Goal: Information Seeking & Learning: Compare options

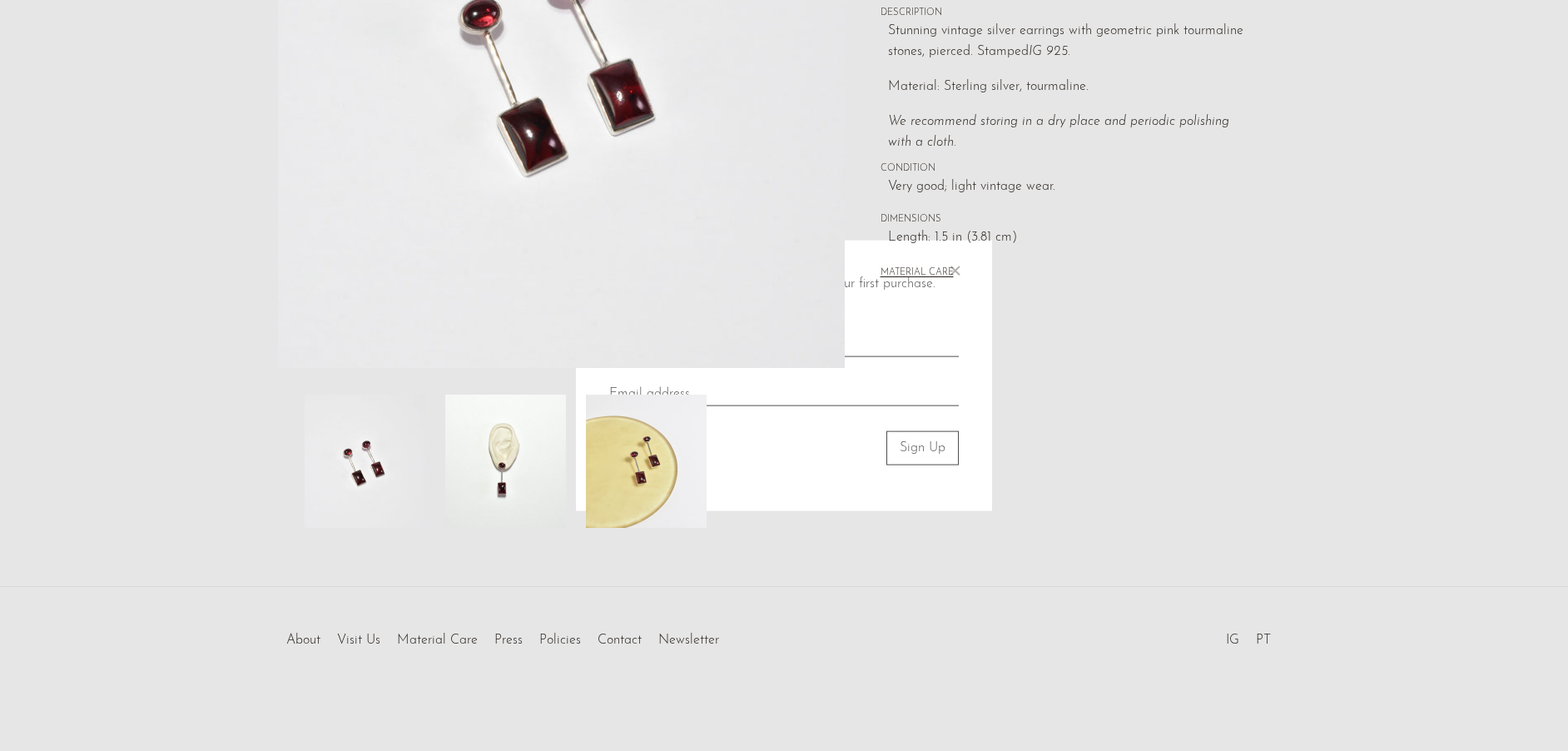
scroll to position [333, 0]
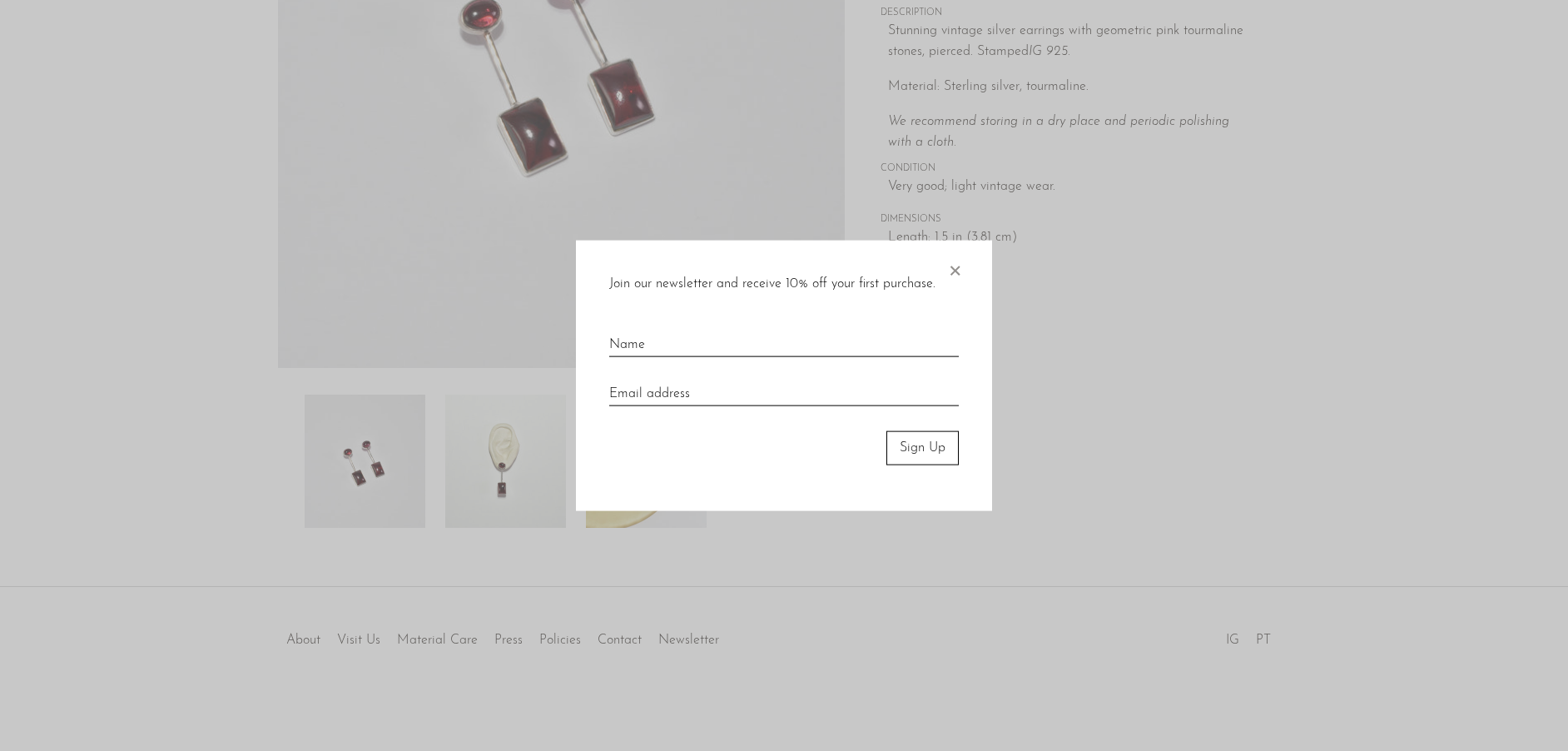
click at [503, 453] on div at bounding box center [784, 375] width 1568 height 751
click at [955, 269] on span "×" at bounding box center [955, 267] width 17 height 53
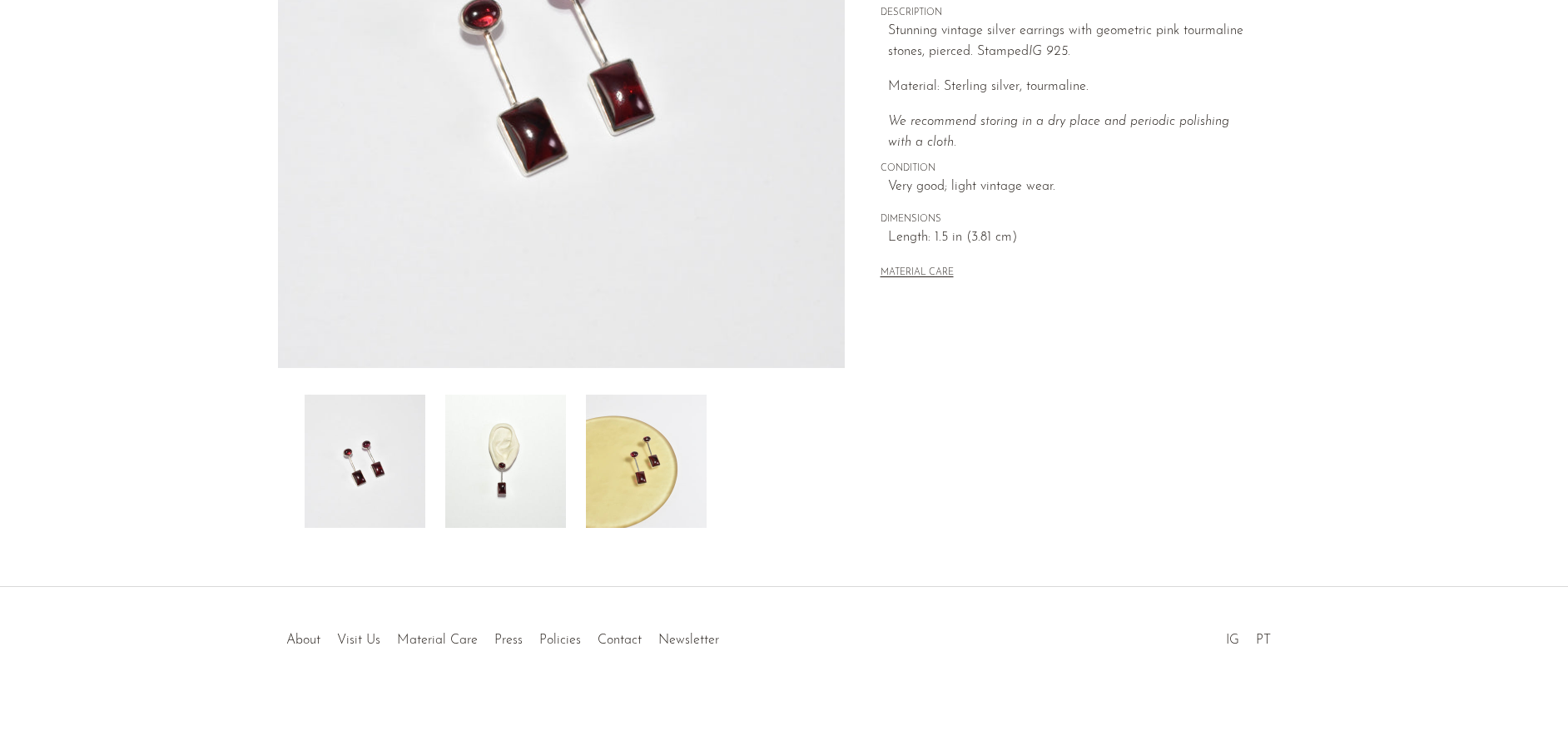
click at [534, 457] on img at bounding box center [506, 461] width 121 height 134
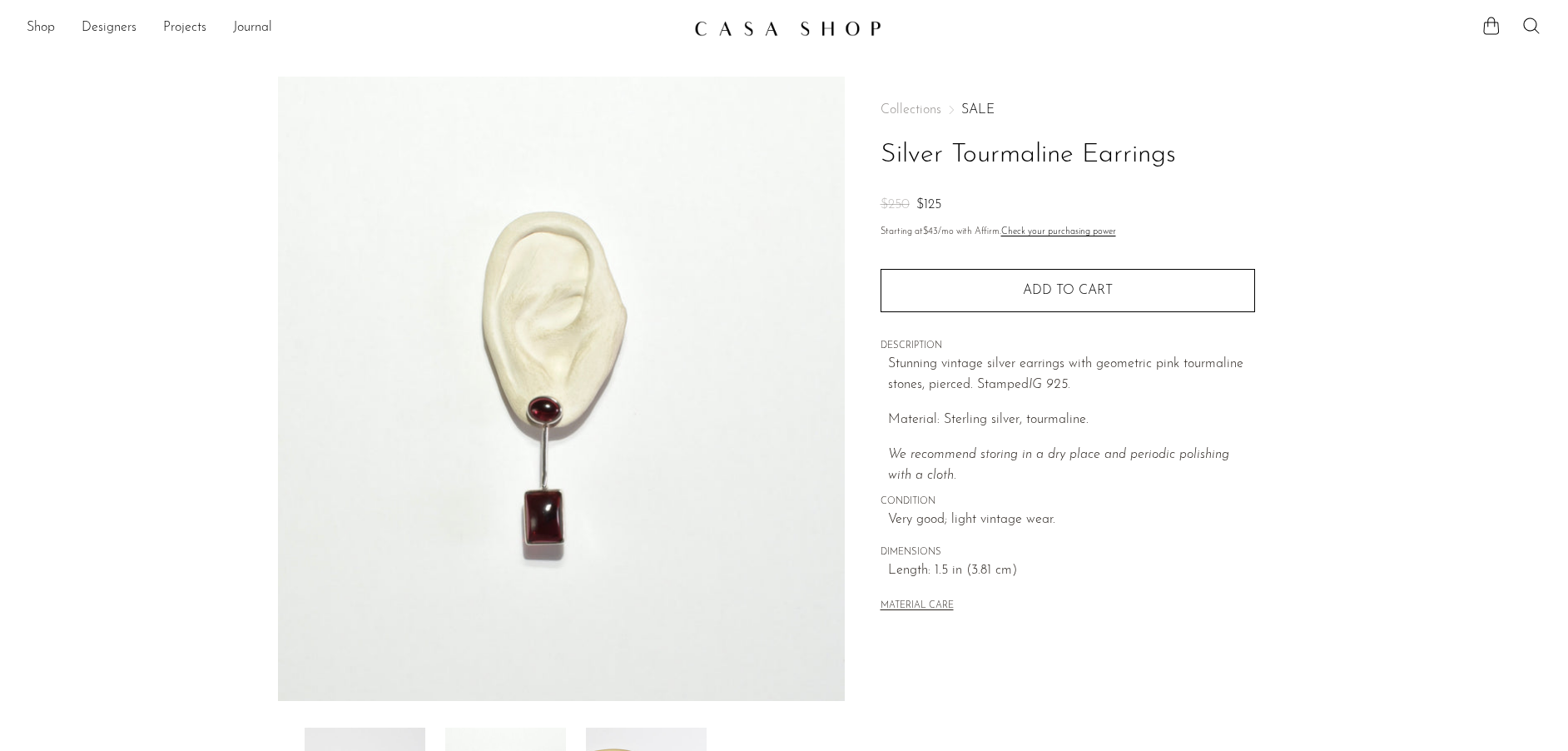
scroll to position [0, 0]
click at [52, 29] on link "Shop" at bounding box center [41, 29] width 28 height 21
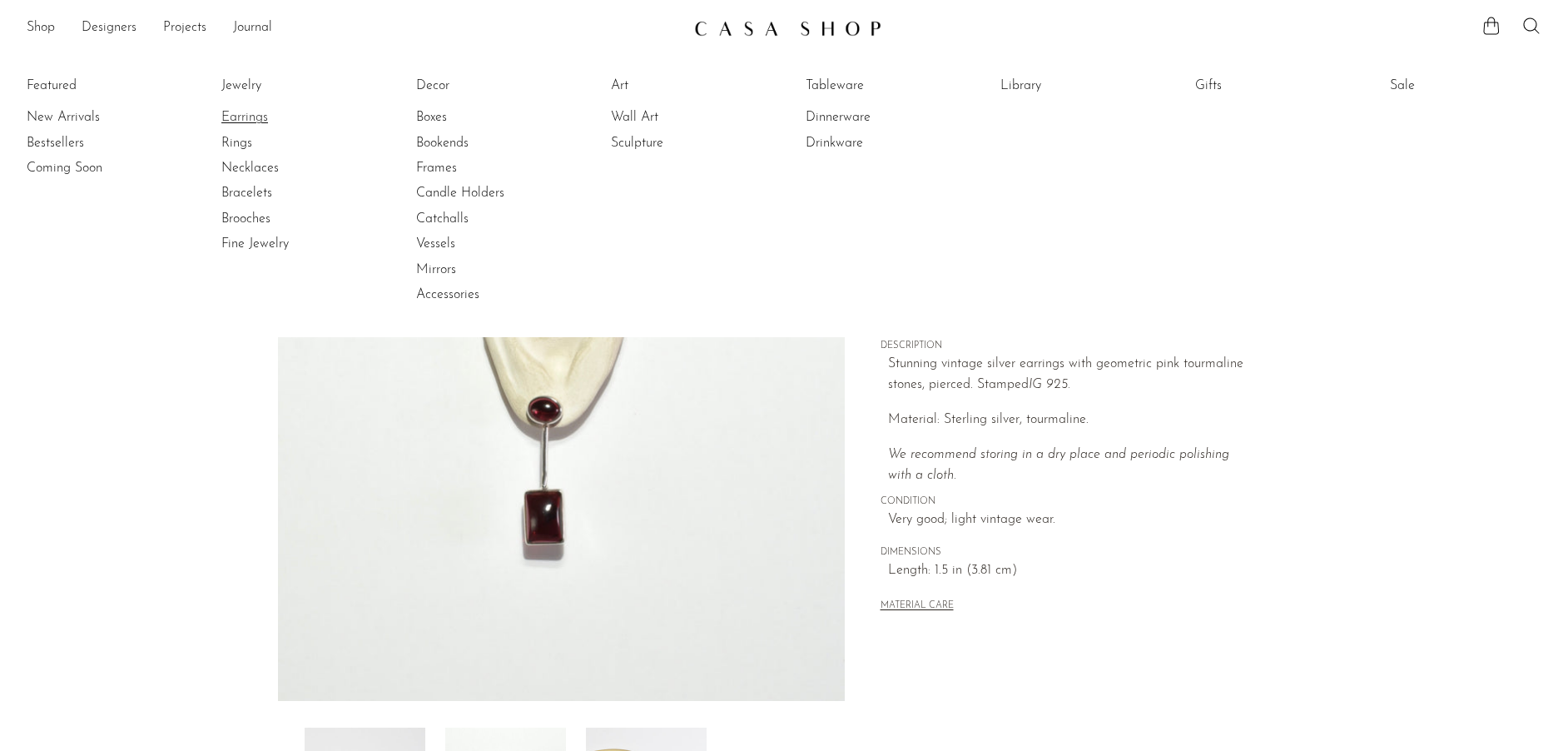
click at [250, 121] on link "Earrings" at bounding box center [284, 118] width 125 height 19
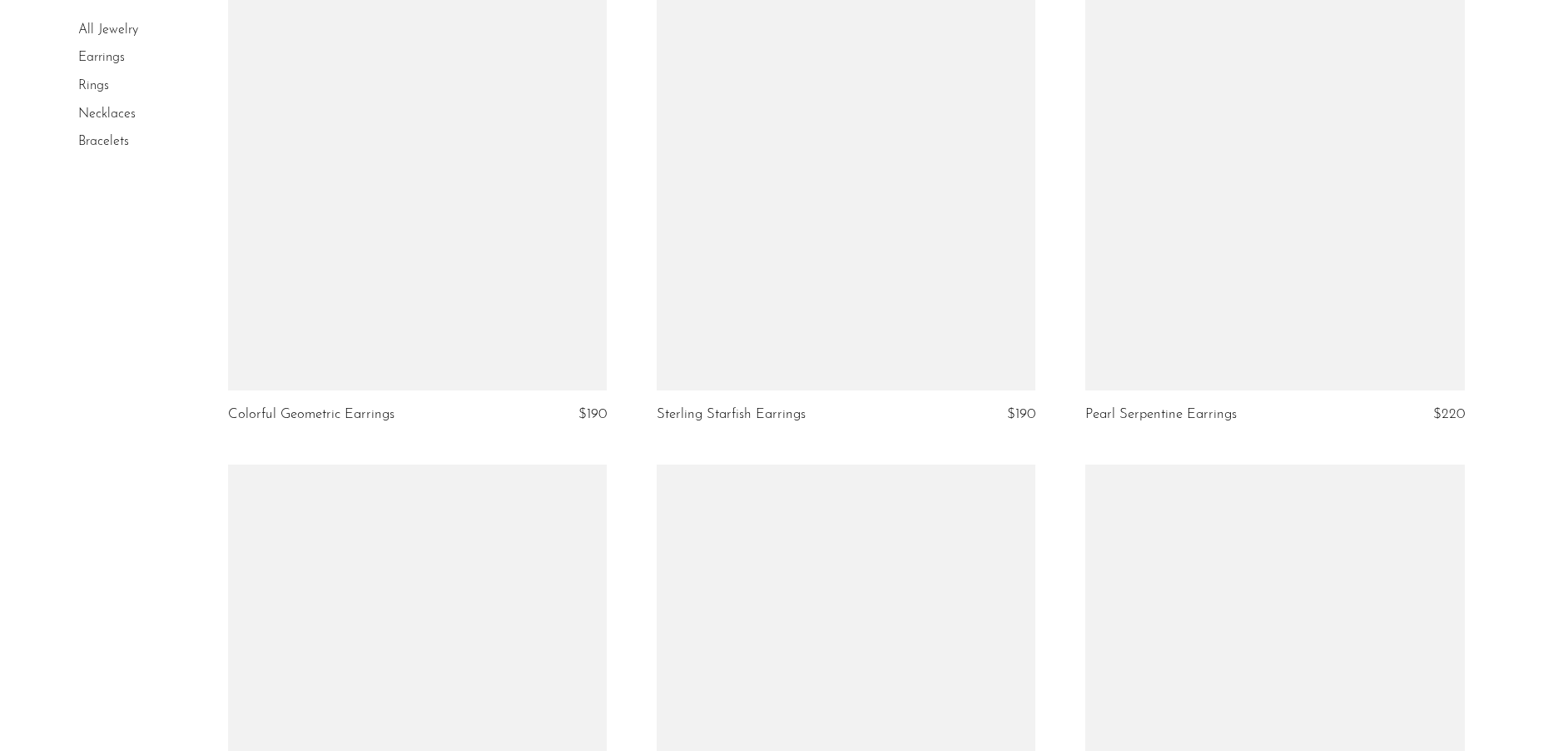
scroll to position [1501, 1]
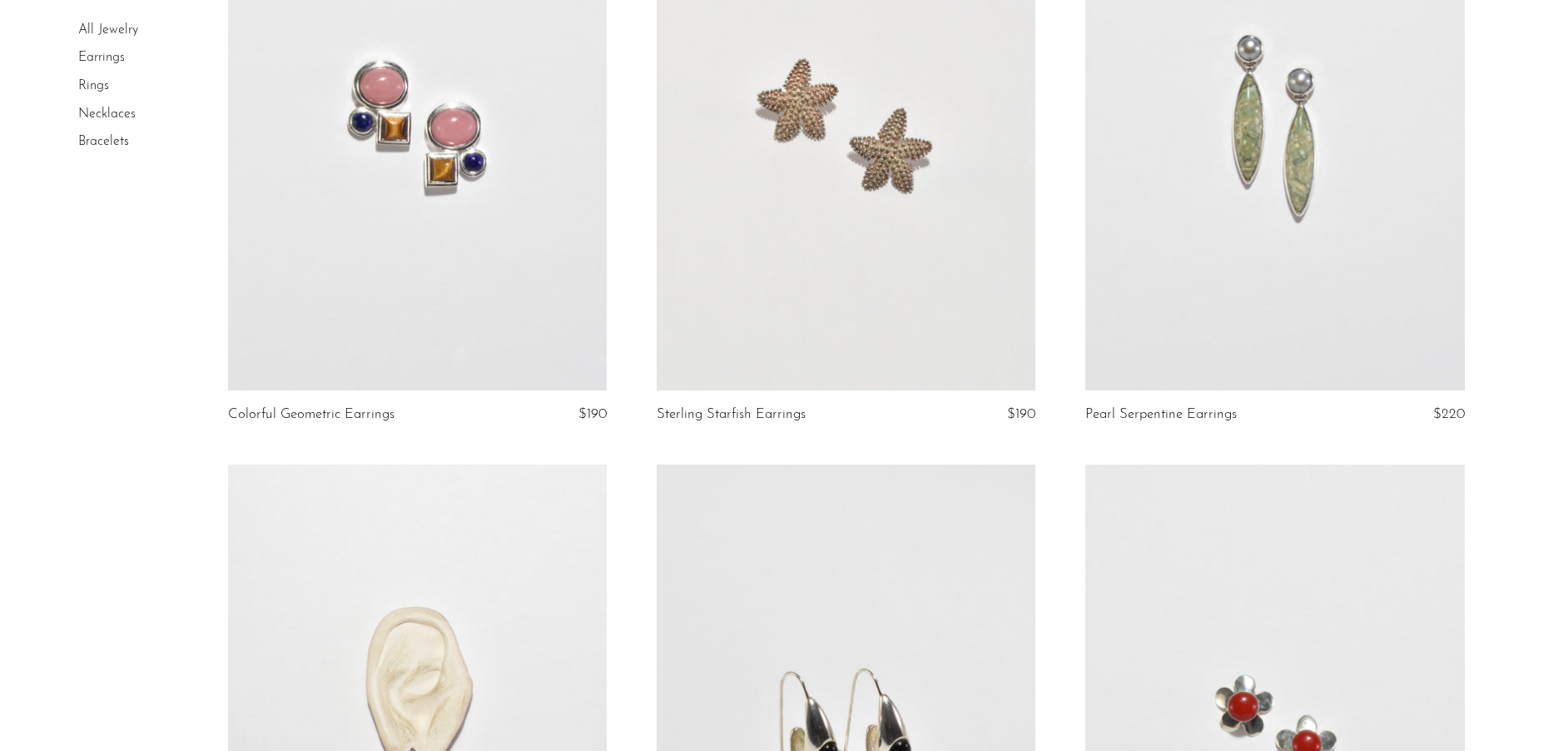
click at [1369, 253] on link at bounding box center [1274, 125] width 378 height 530
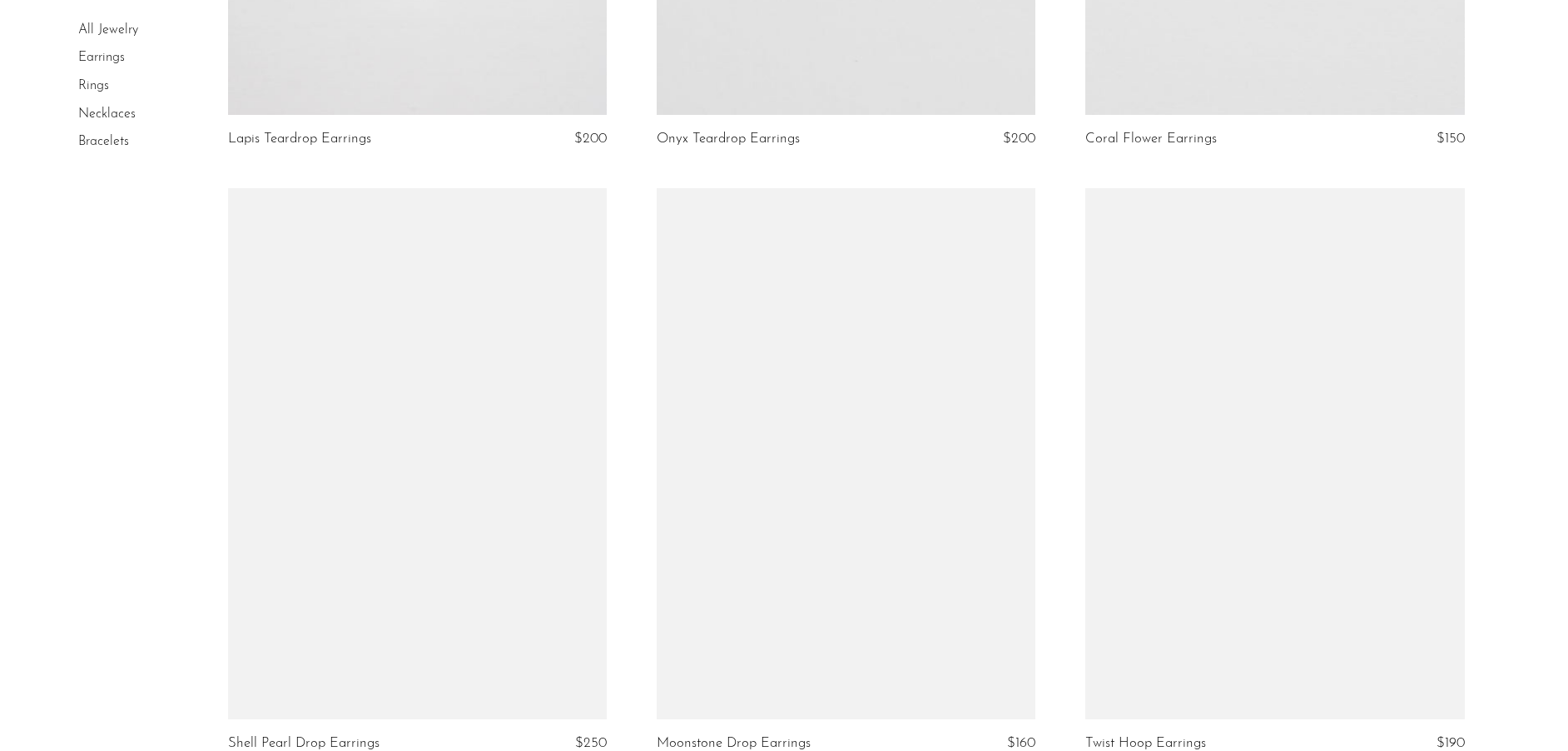
scroll to position [2420, 0]
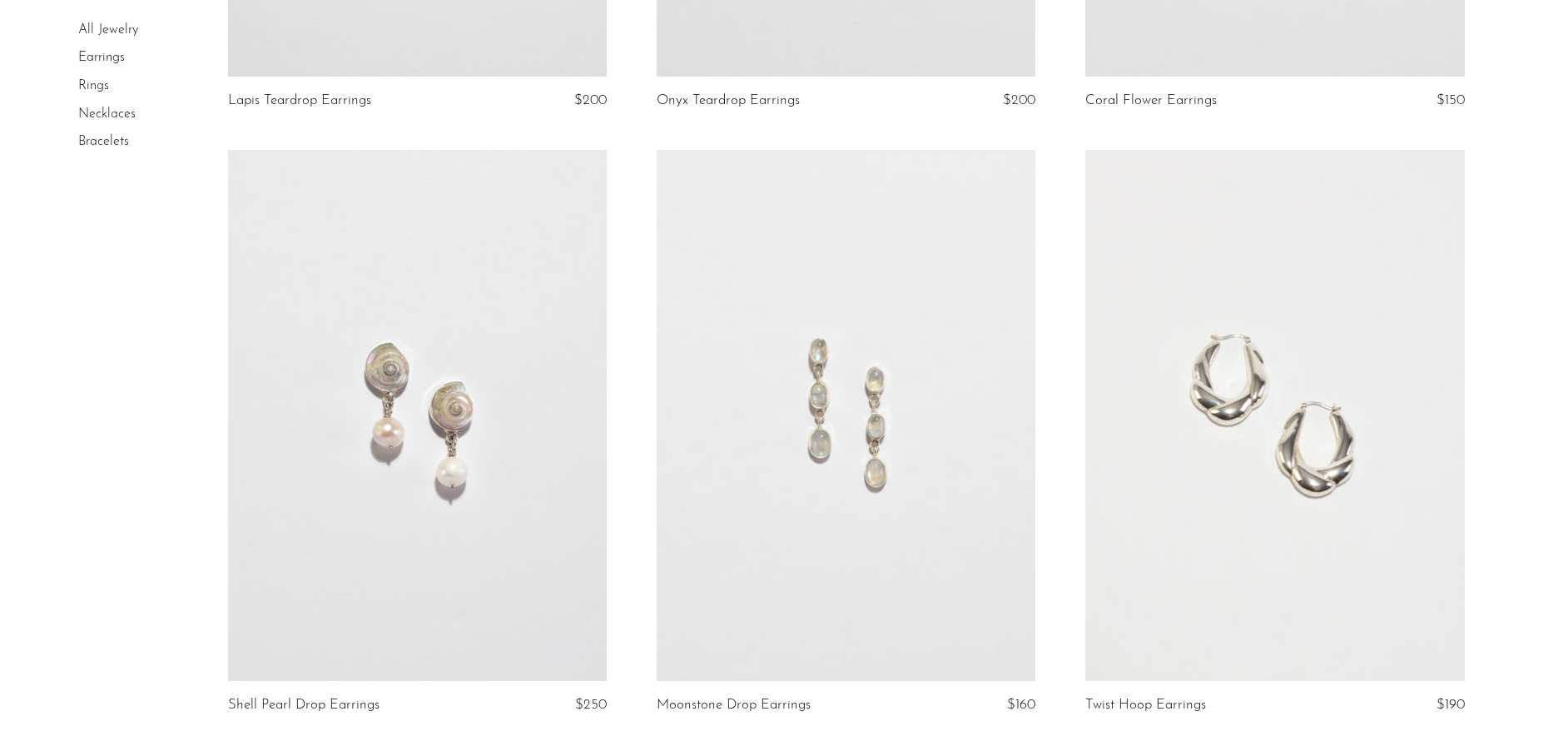
click at [542, 275] on link at bounding box center [417, 414] width 378 height 530
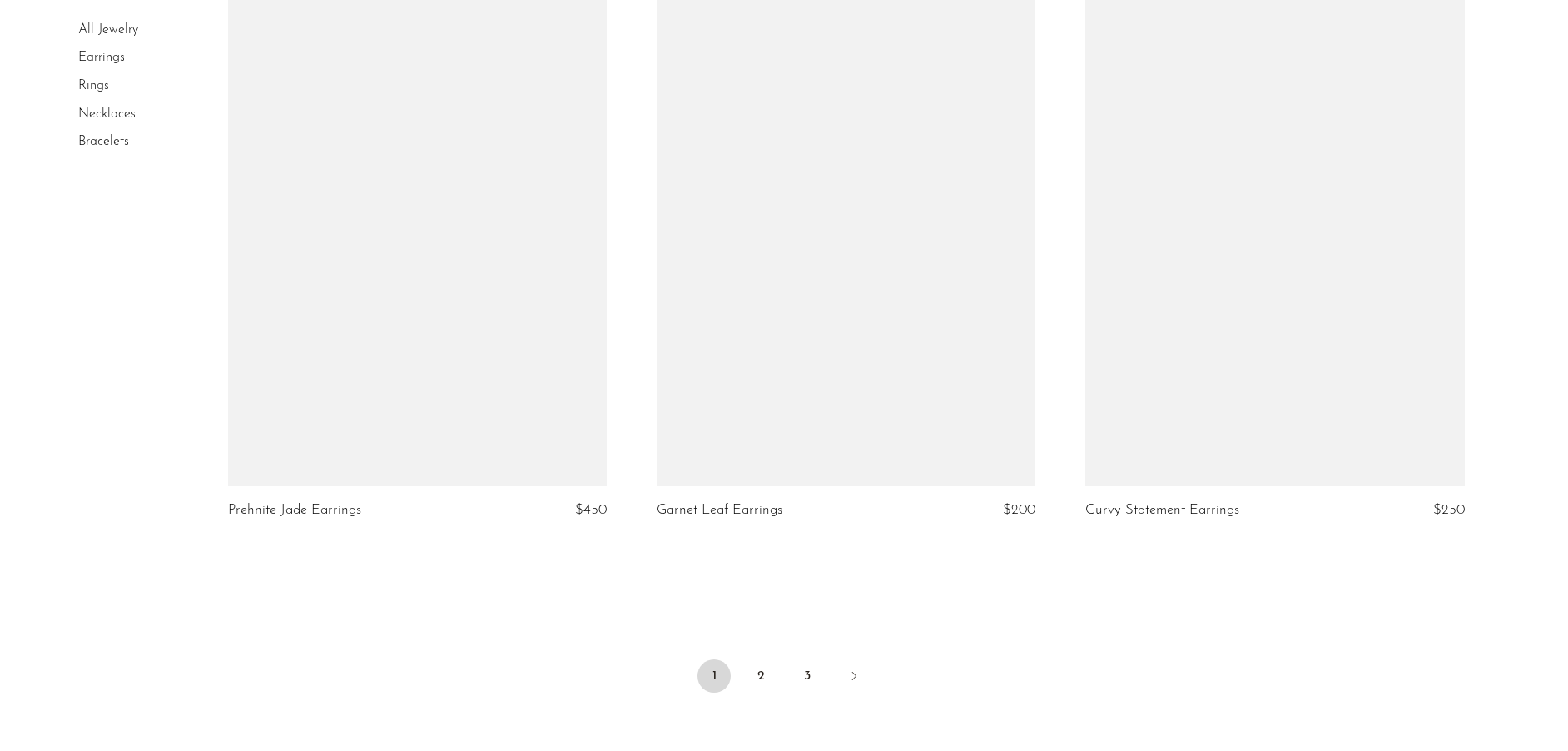
scroll to position [4608, 0]
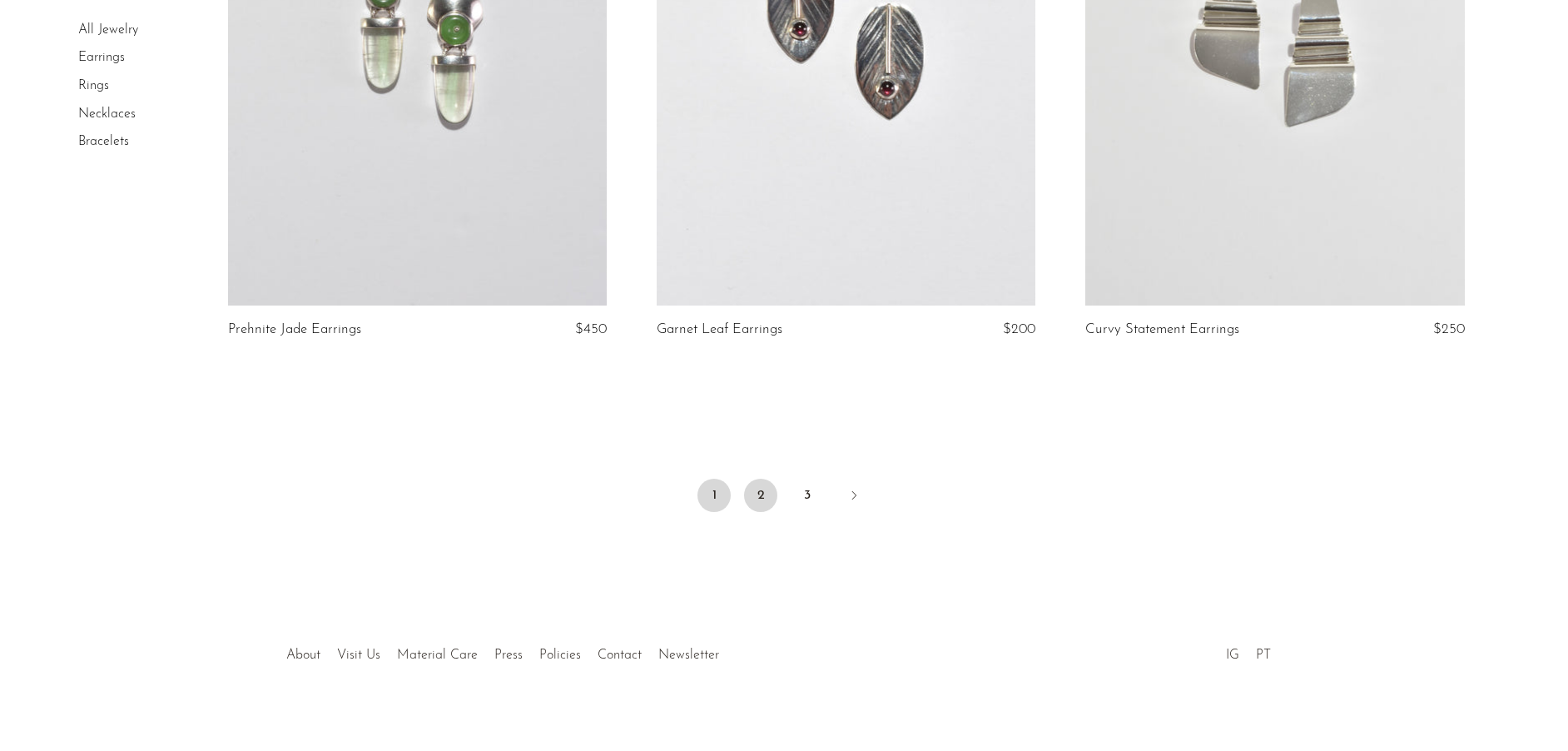
click at [759, 492] on link "2" at bounding box center [760, 494] width 33 height 33
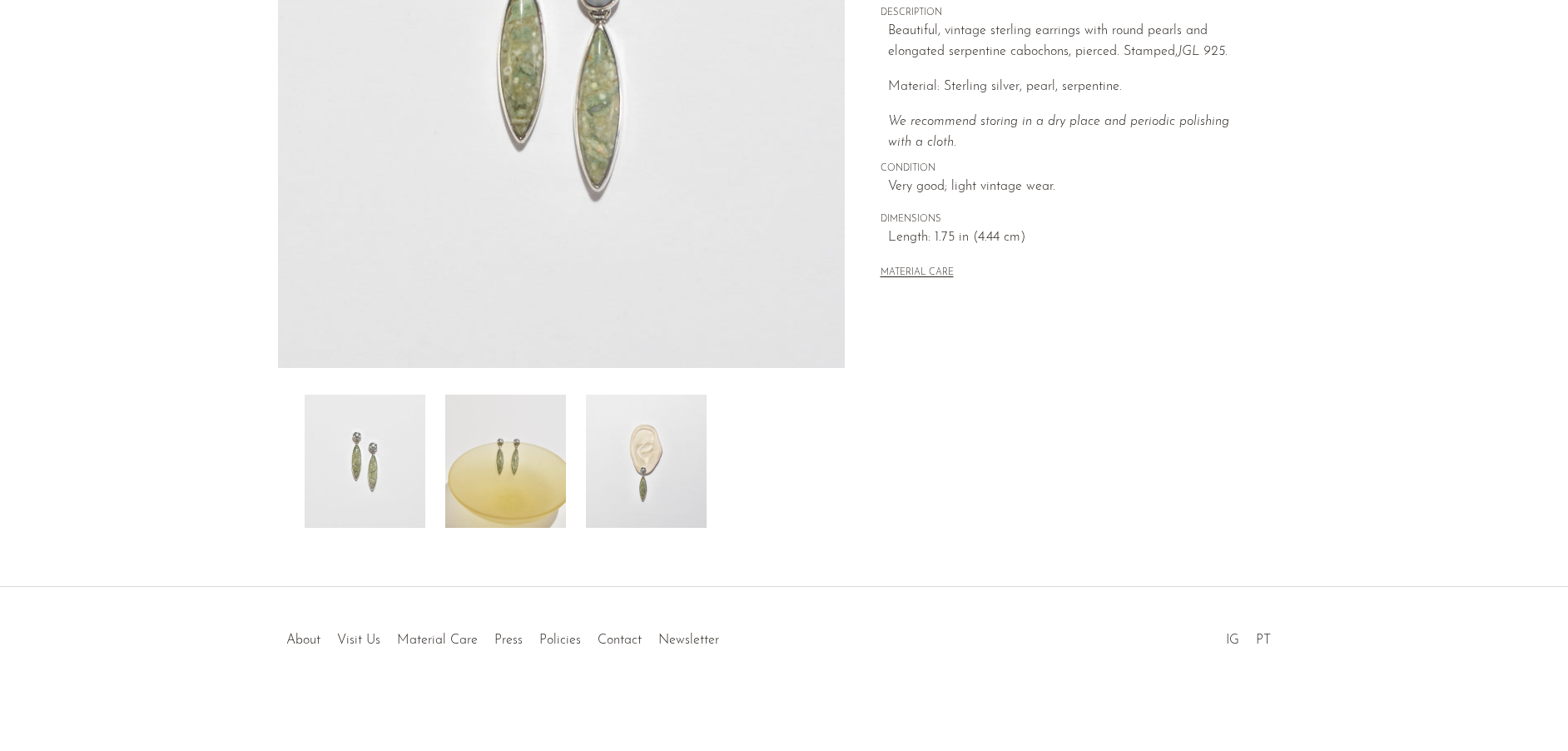
click at [647, 469] on img at bounding box center [646, 461] width 121 height 134
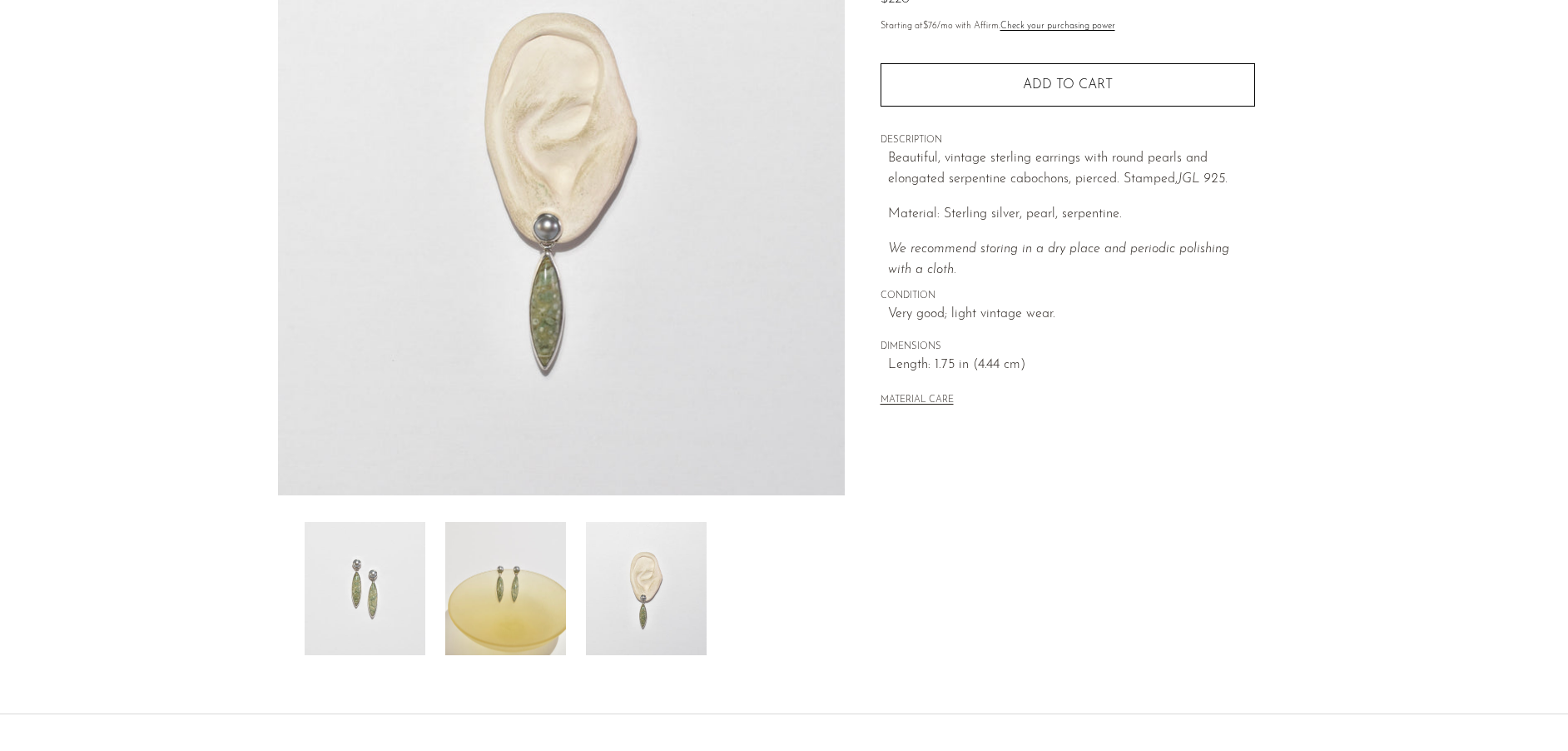
scroll to position [186, 0]
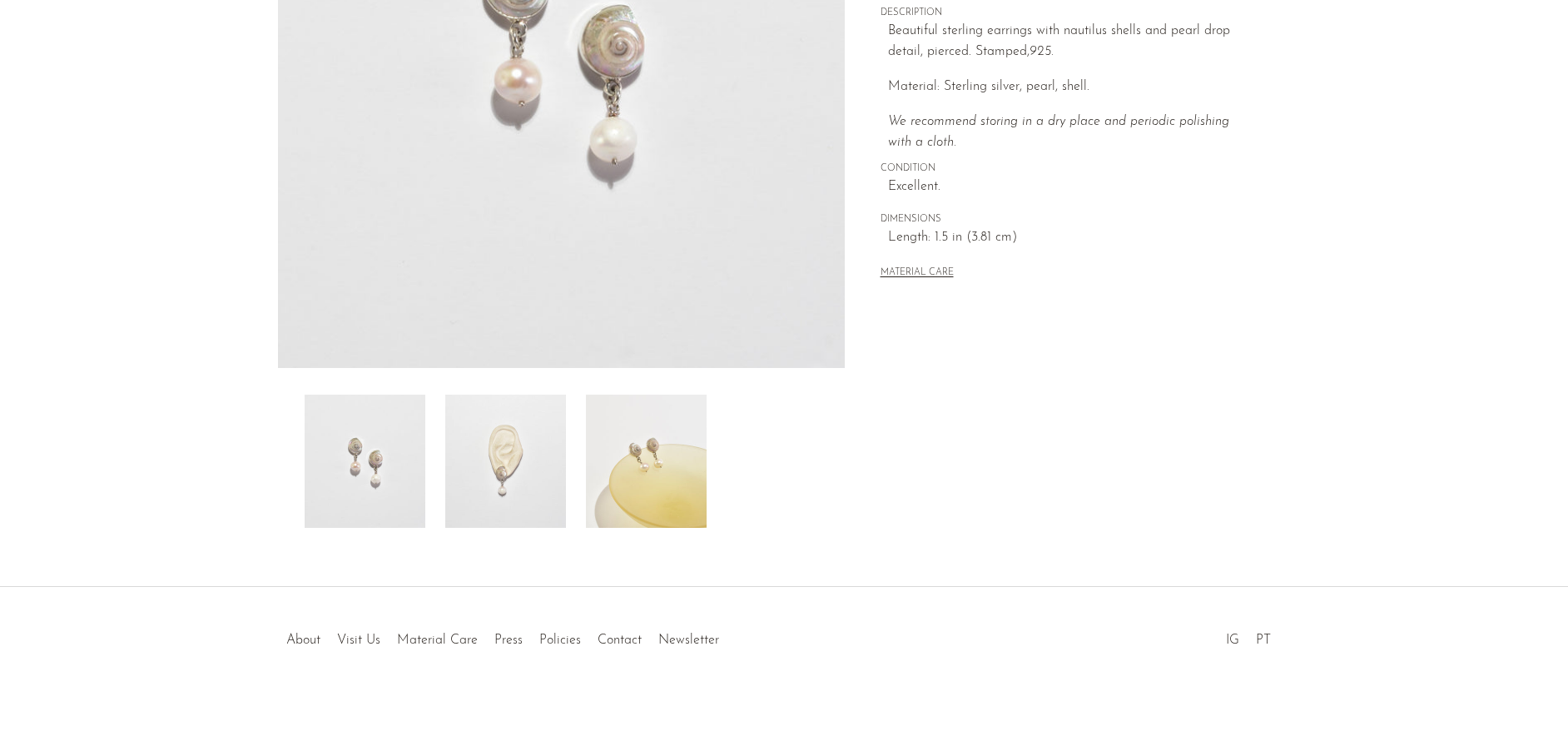
click at [546, 461] on img at bounding box center [506, 461] width 121 height 134
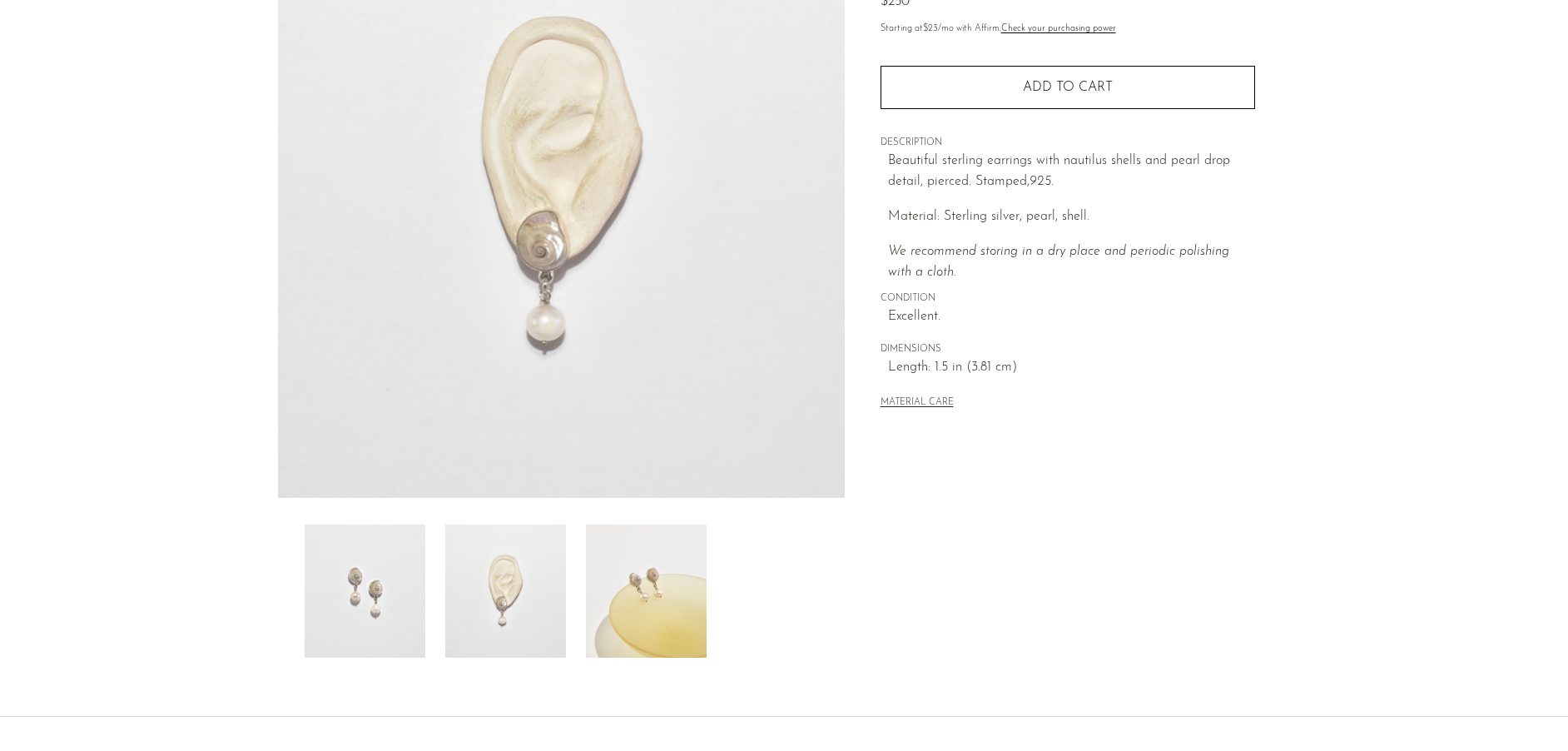
scroll to position [201, 0]
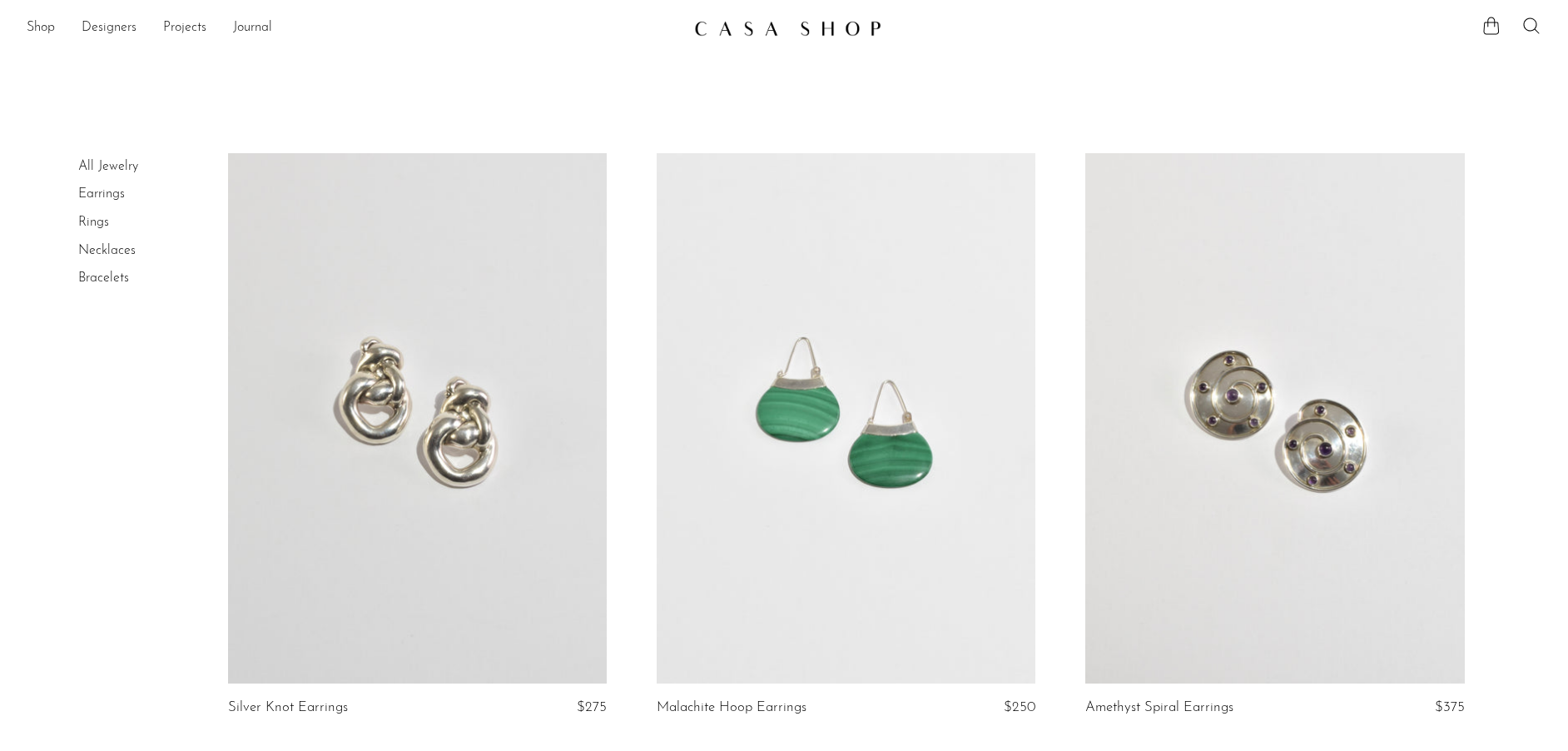
click at [781, 421] on link at bounding box center [845, 418] width 378 height 530
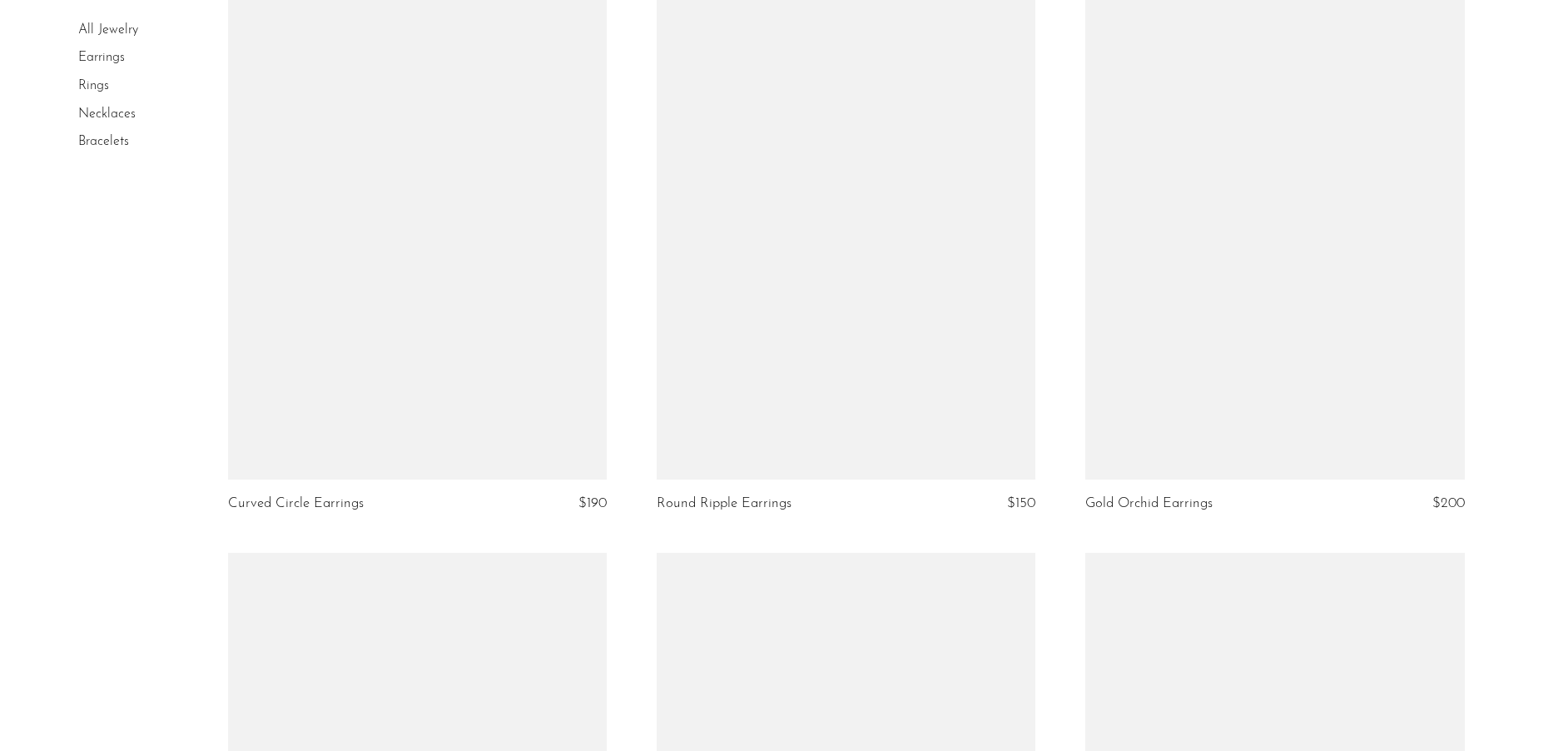
scroll to position [2666, 0]
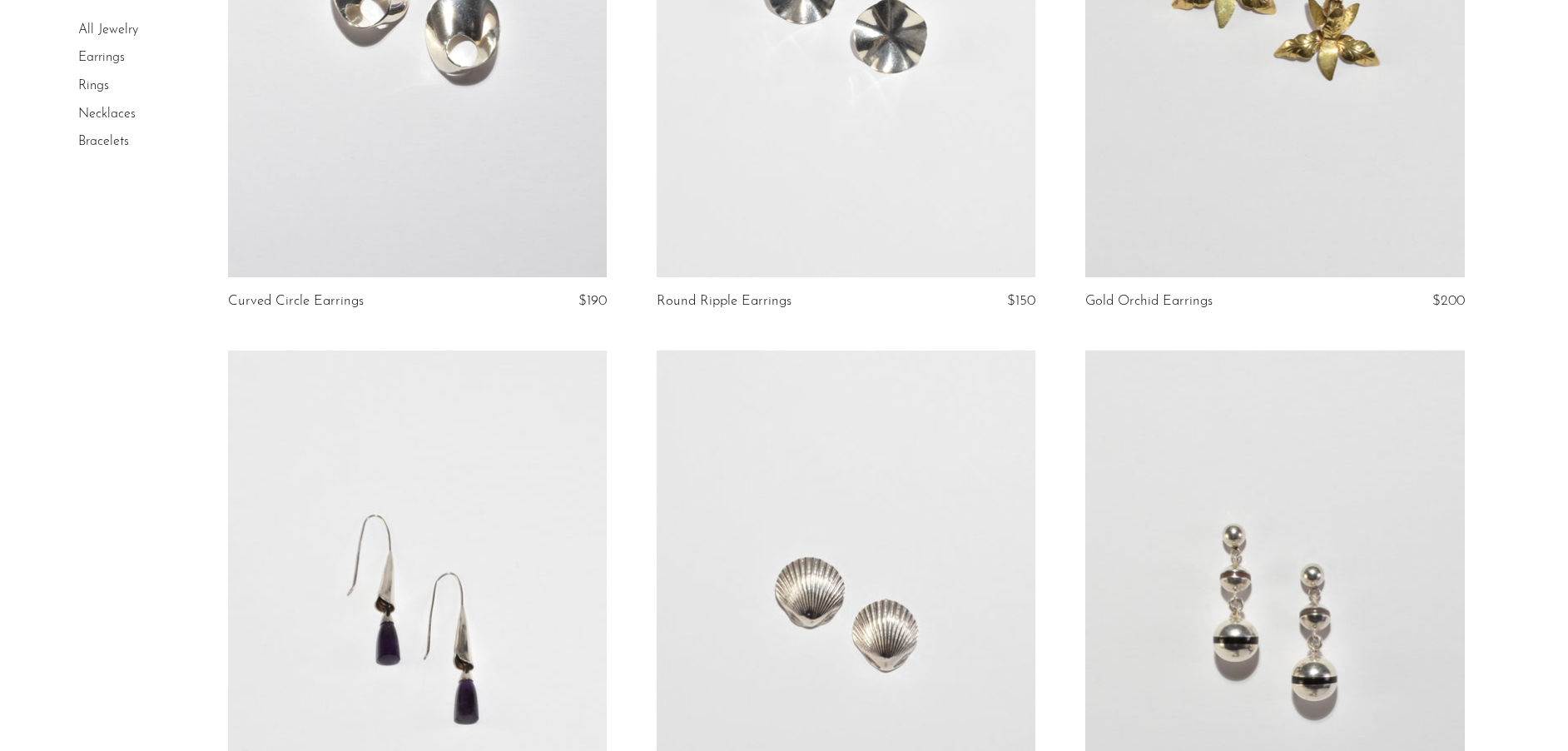
click at [751, 197] on link at bounding box center [845, 11] width 378 height 530
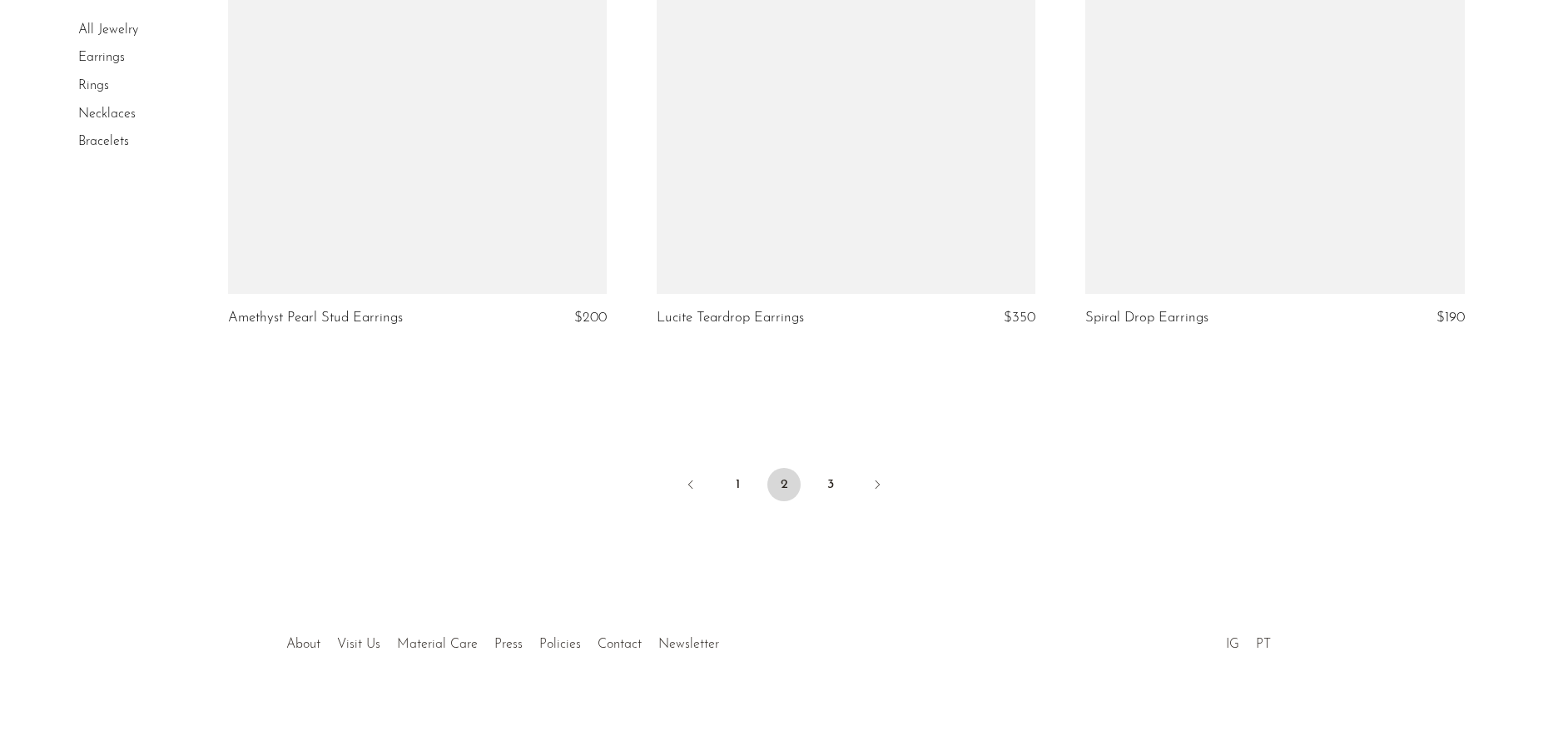
scroll to position [7035, 0]
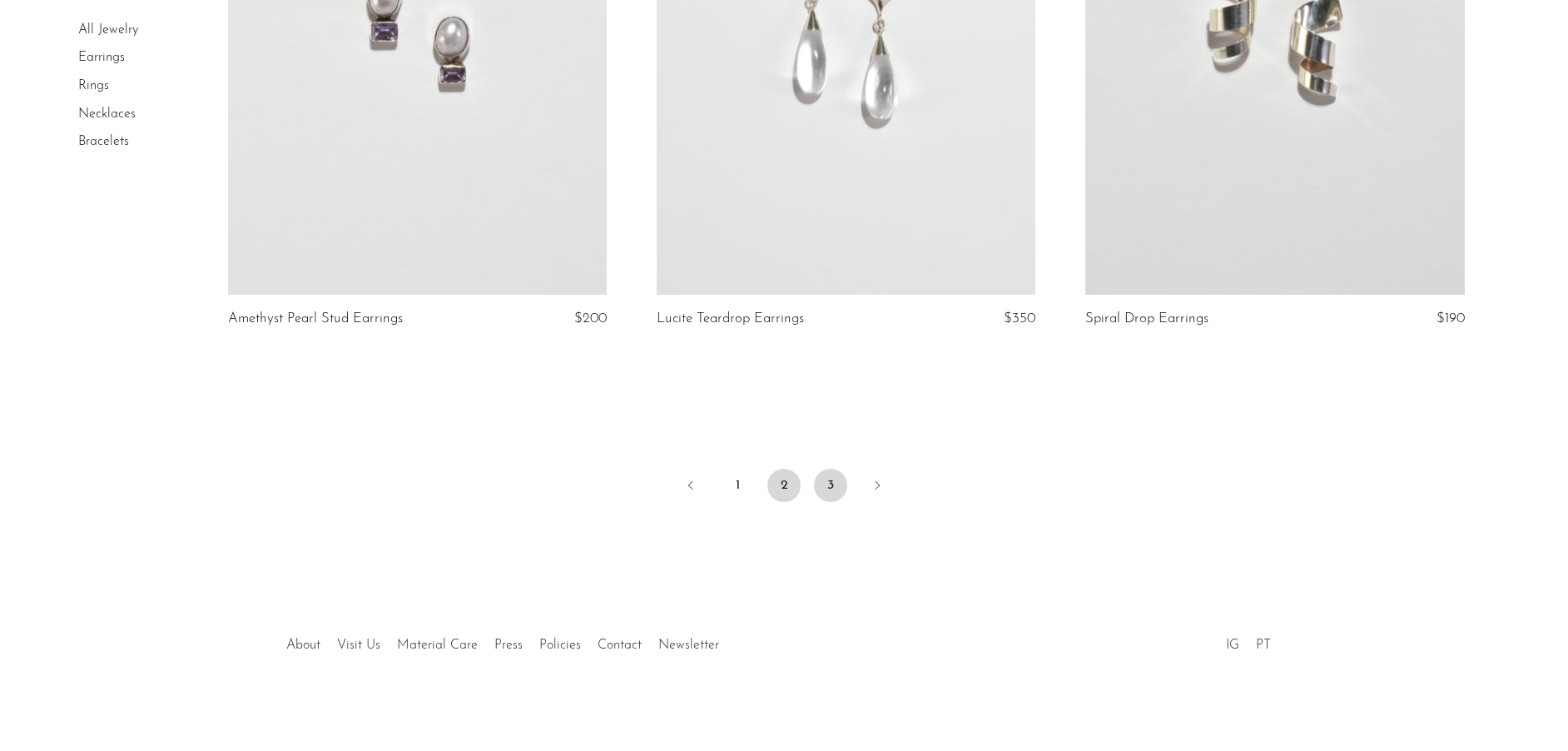
click at [834, 476] on link "3" at bounding box center [830, 485] width 33 height 33
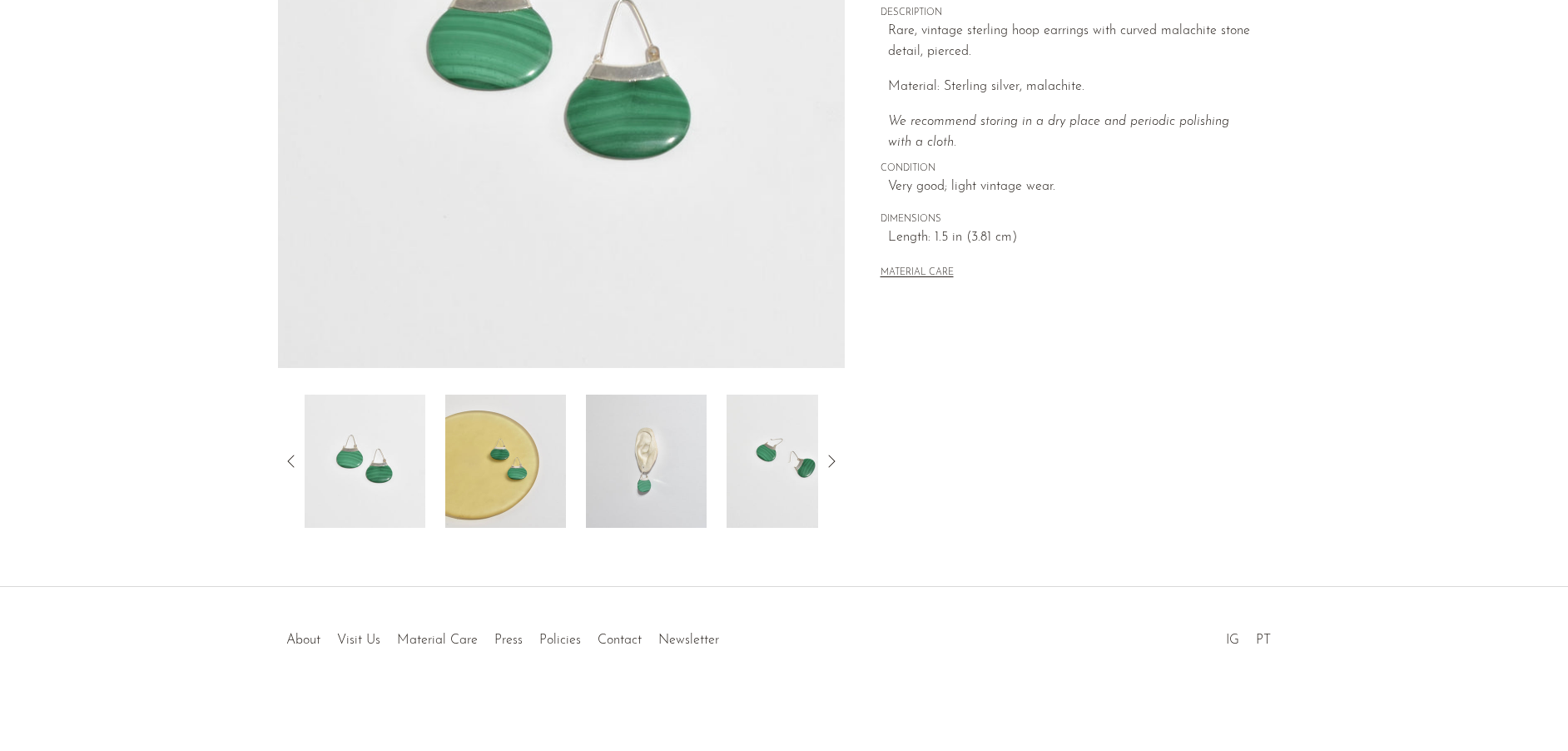
click at [492, 439] on img at bounding box center [506, 461] width 121 height 134
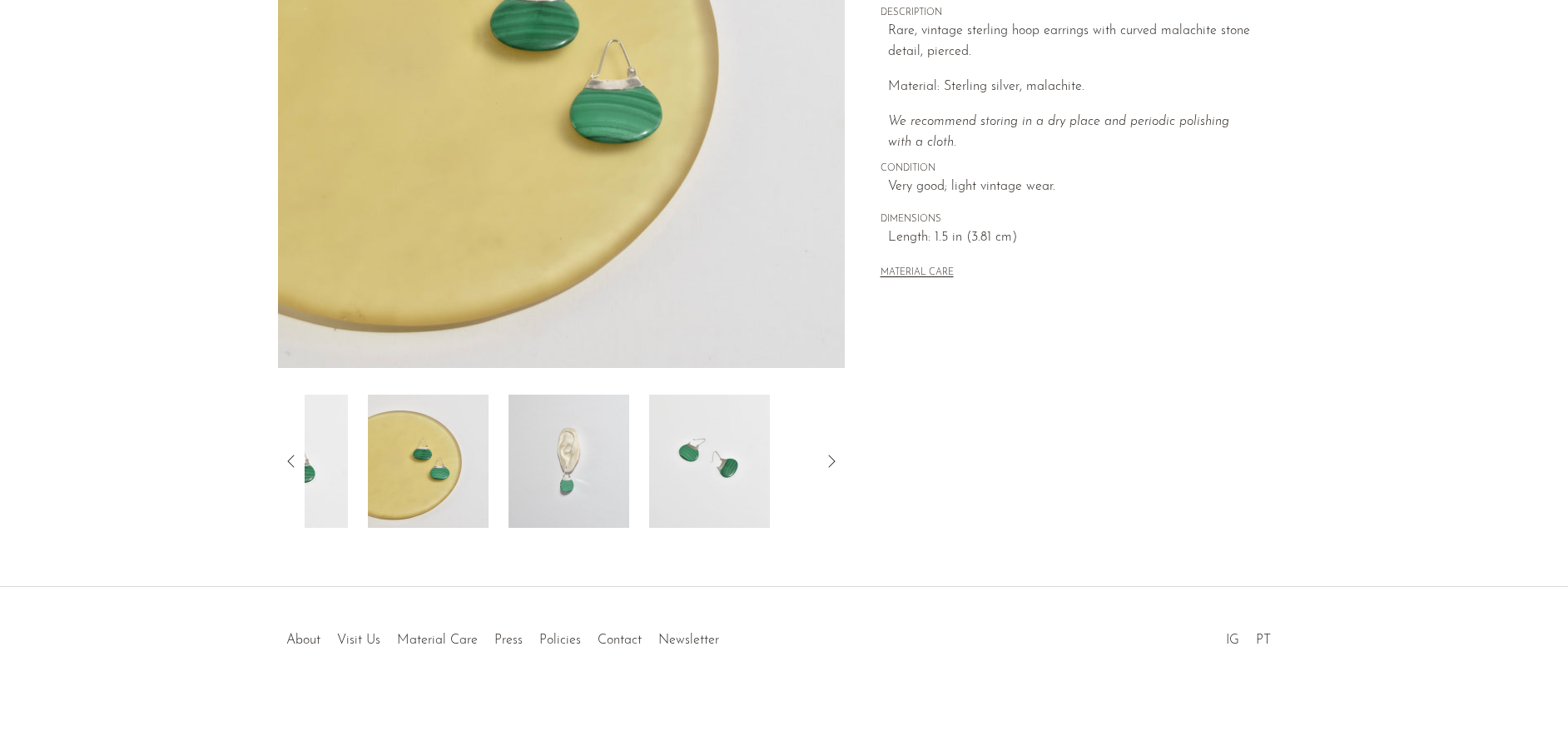
click at [664, 459] on img at bounding box center [710, 461] width 121 height 134
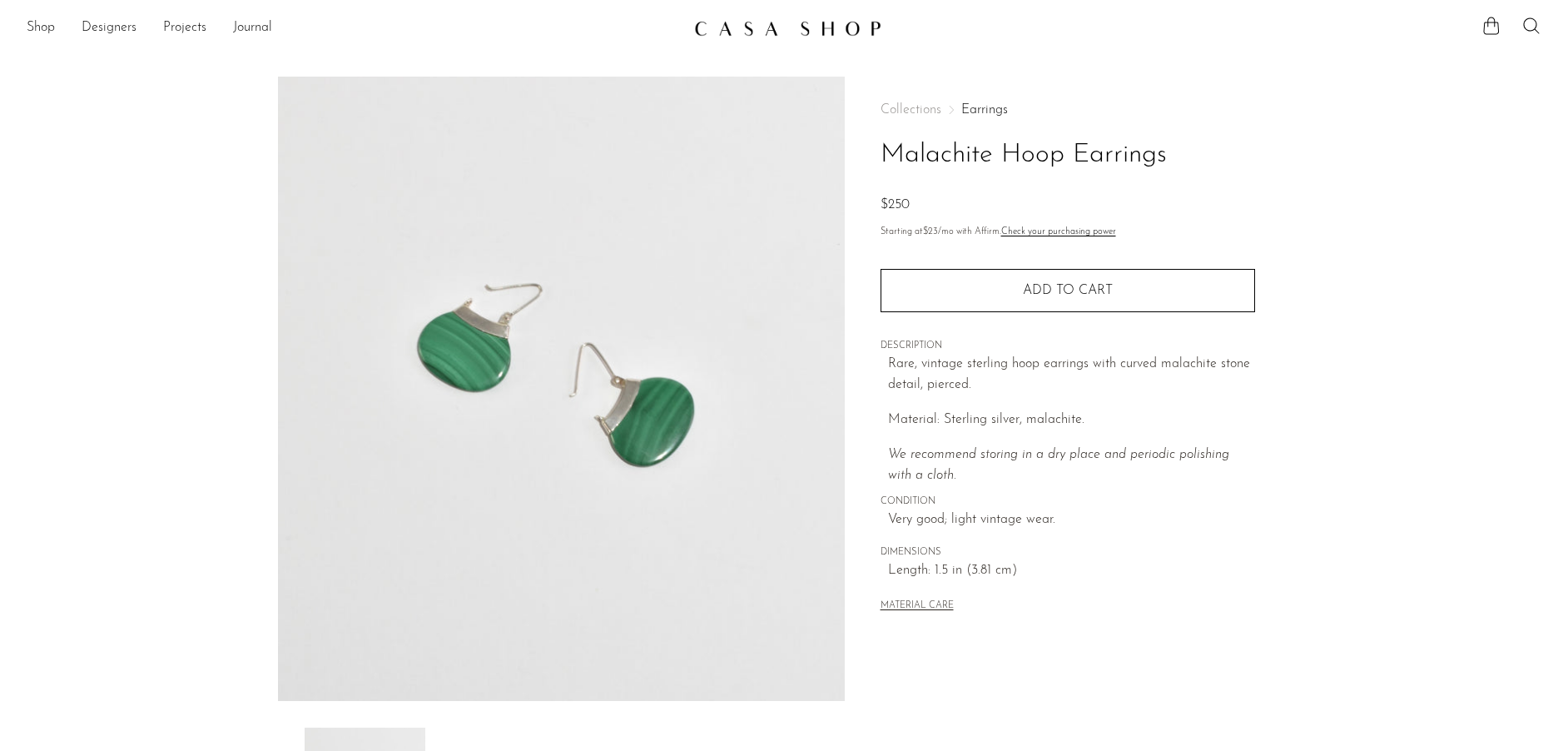
scroll to position [-3, 0]
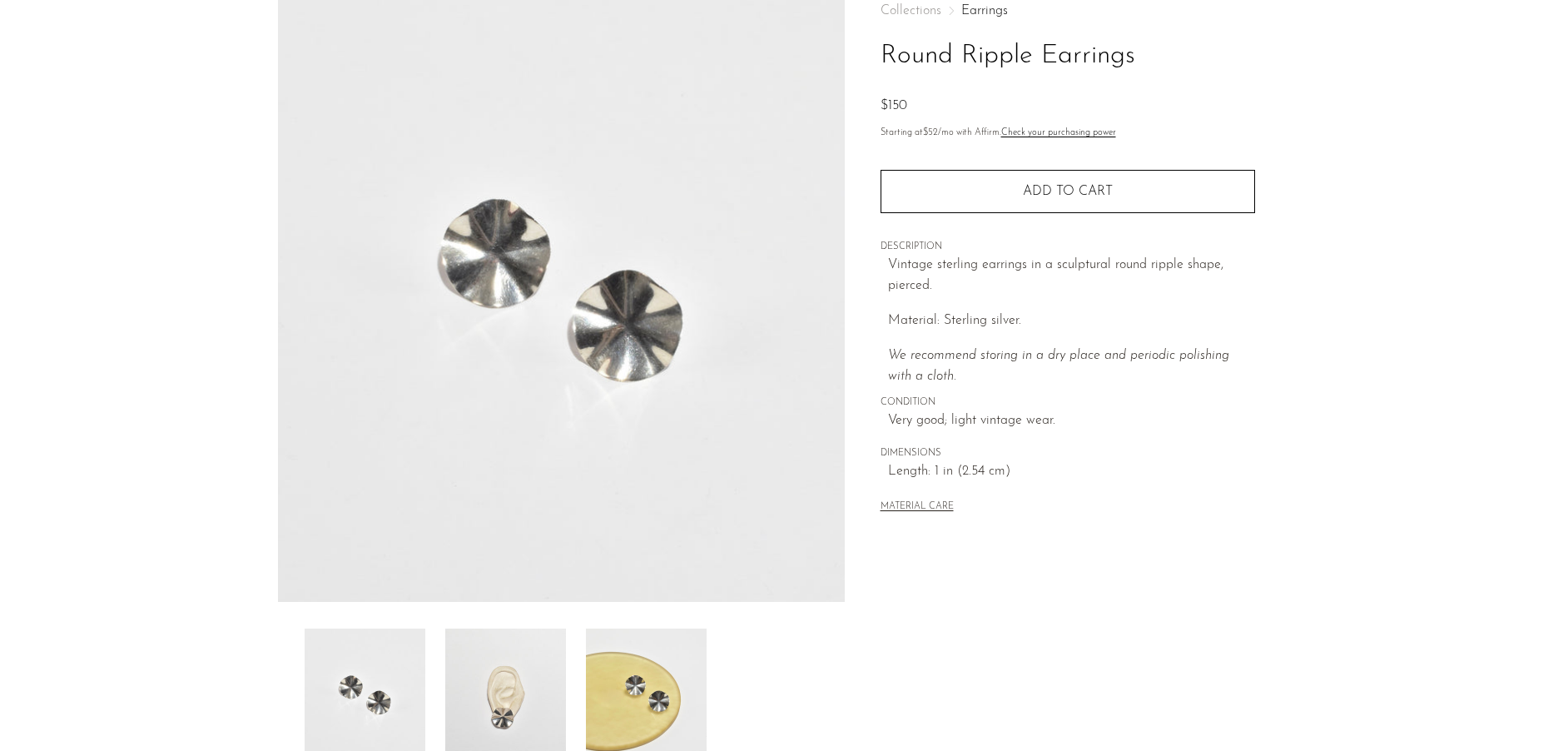
scroll to position [133, 0]
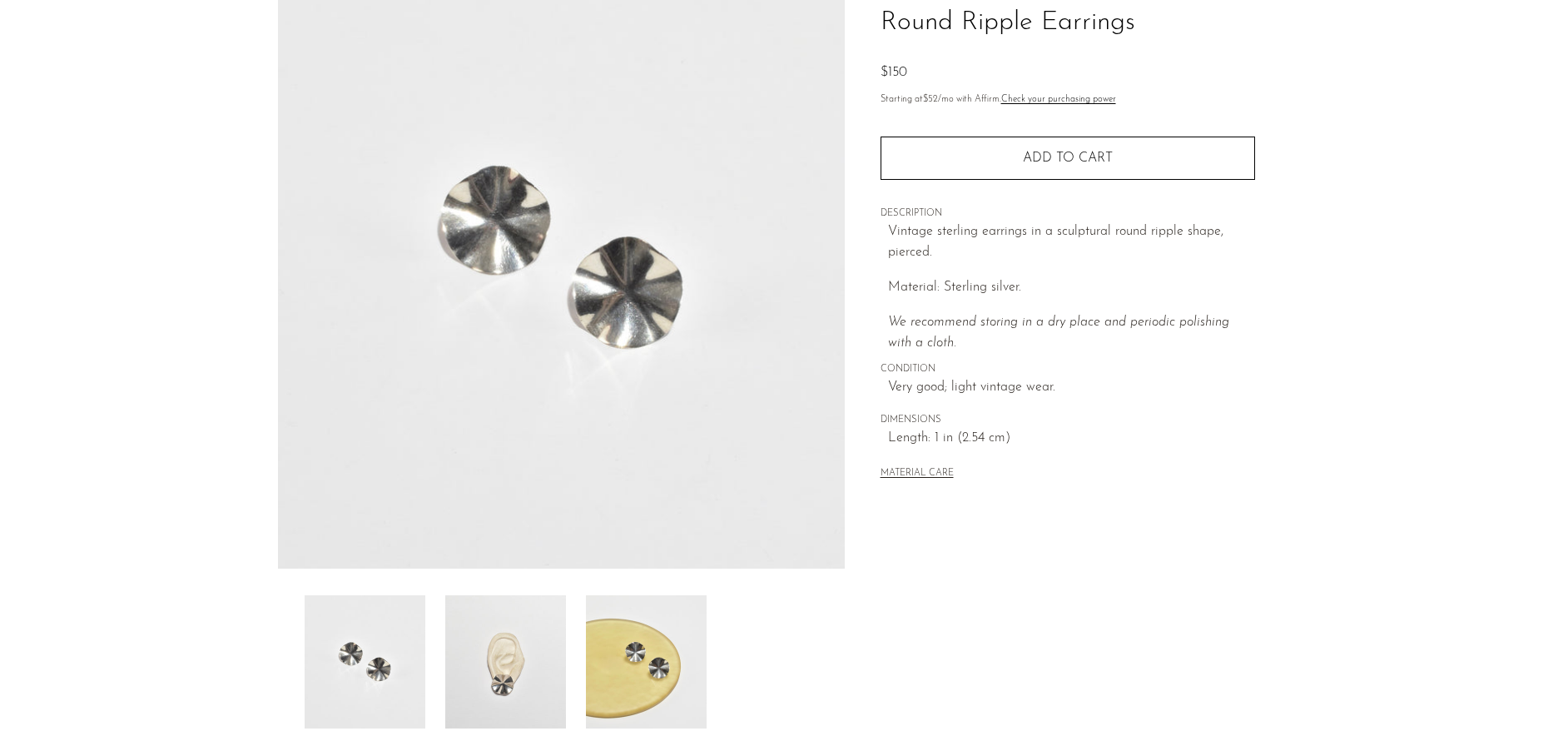
click at [543, 710] on img at bounding box center [506, 662] width 121 height 134
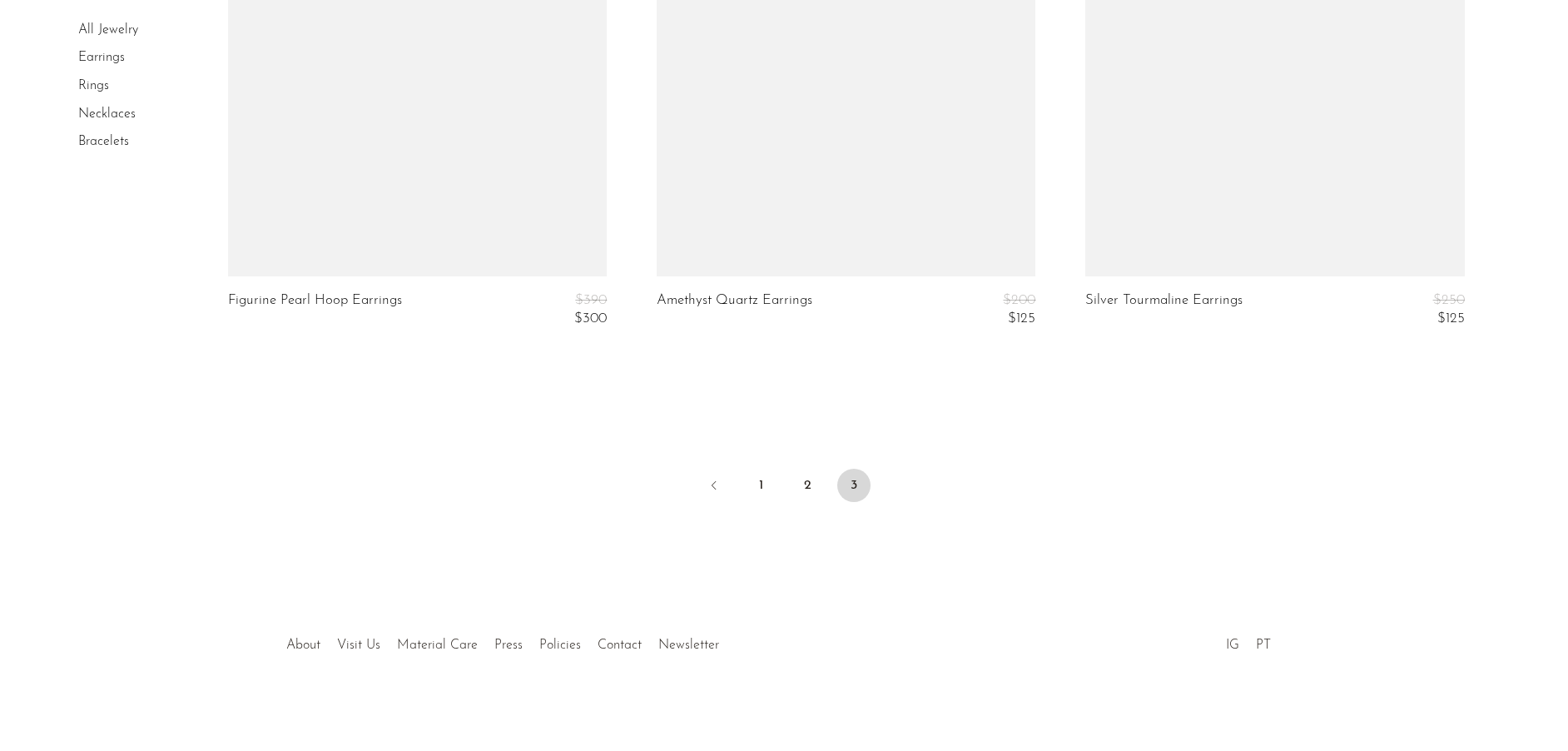
scroll to position [5351, 0]
